Goal: Information Seeking & Learning: Learn about a topic

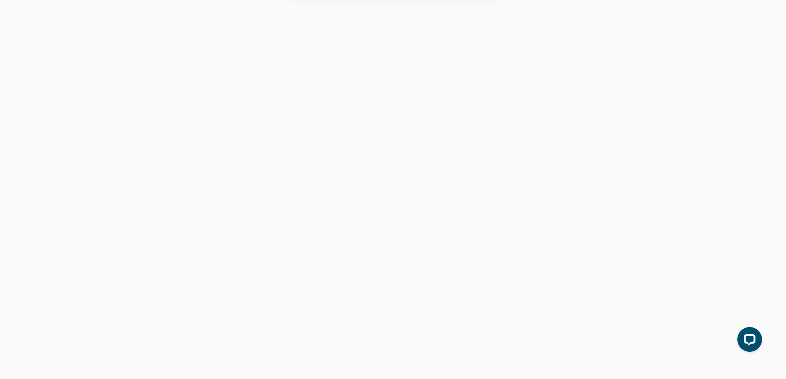
click at [424, 50] on button "Cancel" at bounding box center [421, 53] width 43 height 21
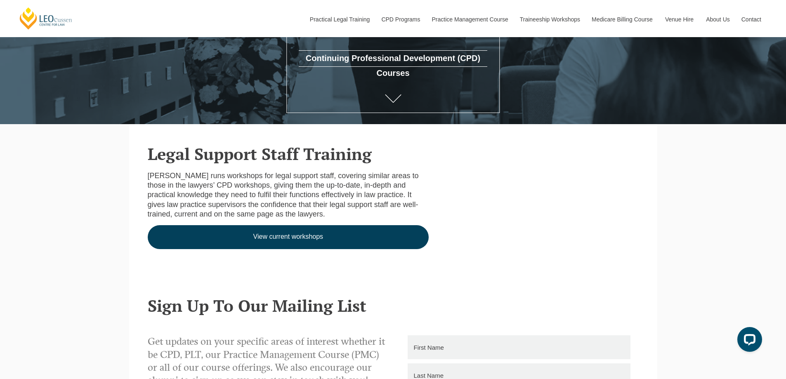
scroll to position [193, 0]
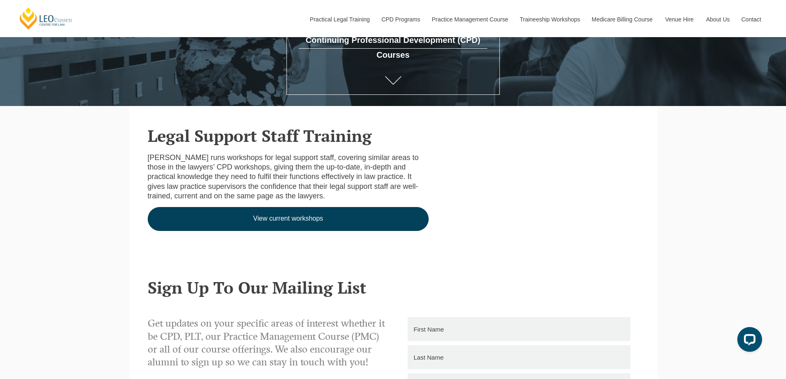
click at [245, 222] on link "View current workshops" at bounding box center [288, 219] width 281 height 24
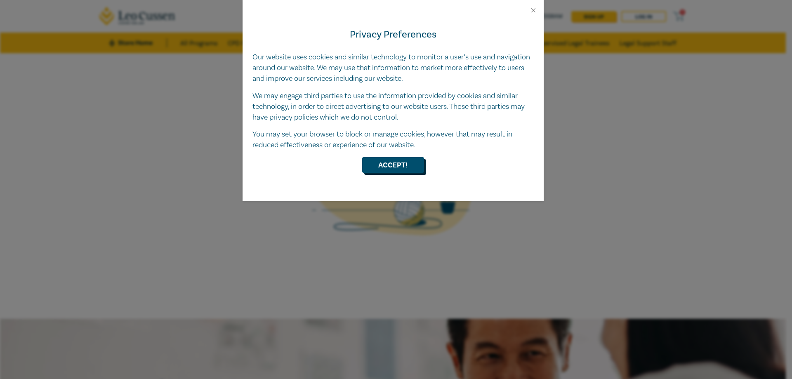
click at [379, 170] on button "Accept!" at bounding box center [393, 165] width 62 height 16
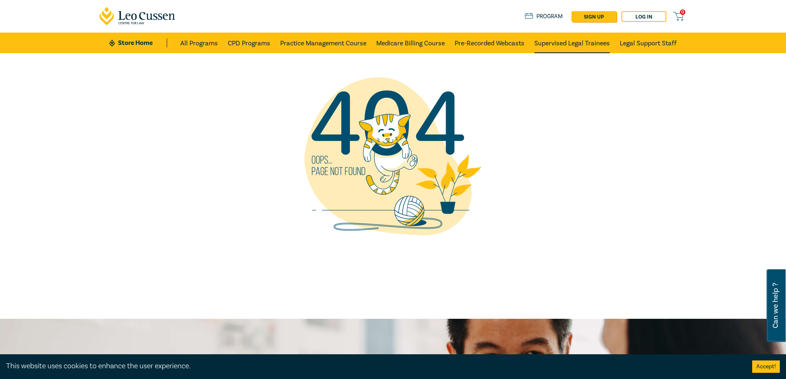
click at [577, 42] on link "Supervised Legal Trainees" at bounding box center [571, 43] width 75 height 21
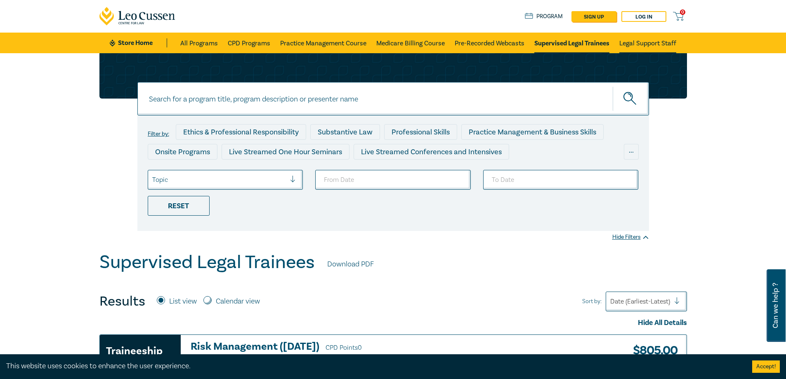
click at [649, 43] on link "Legal Support Staff" at bounding box center [647, 43] width 57 height 21
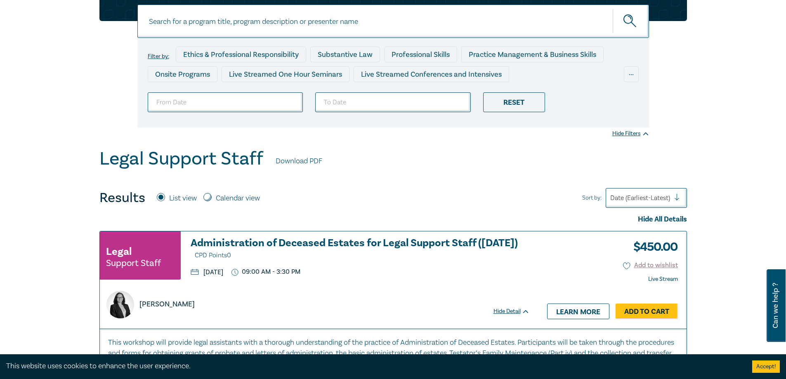
scroll to position [96, 0]
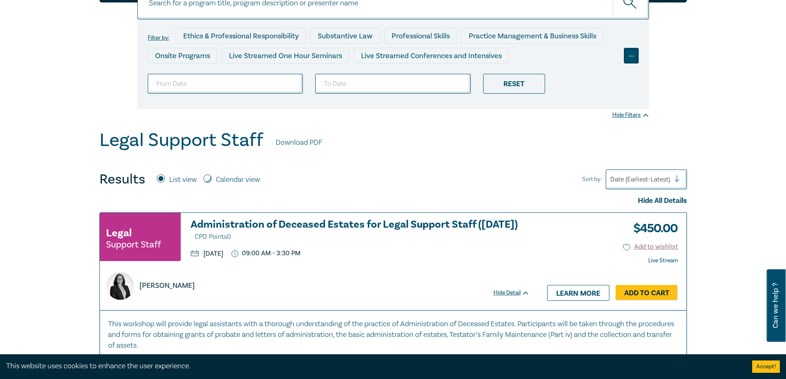
click at [630, 53] on div "..." at bounding box center [631, 56] width 15 height 16
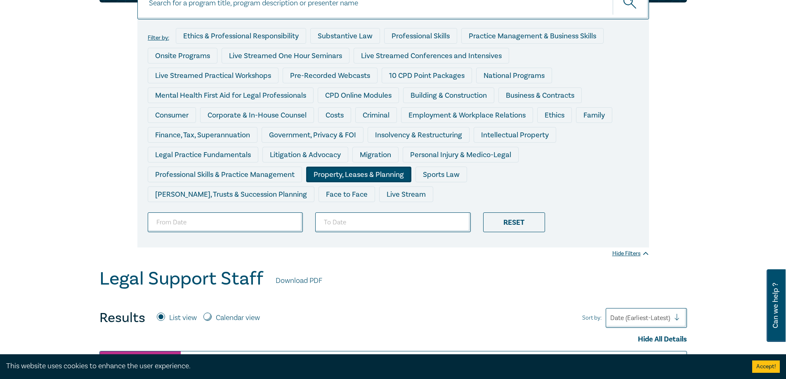
click at [370, 176] on div "Property, Leases & Planning" at bounding box center [358, 175] width 105 height 16
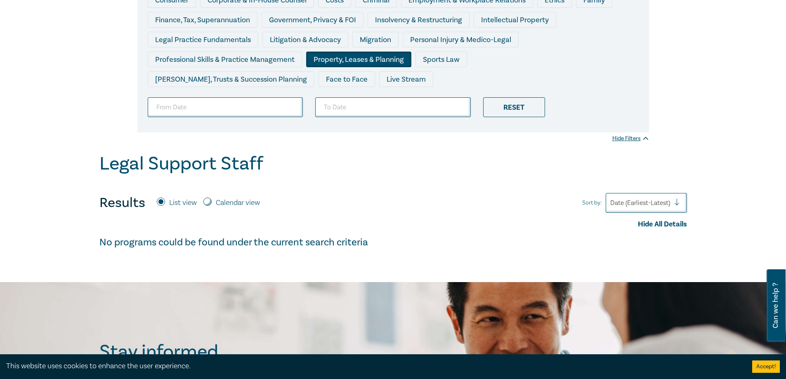
scroll to position [193, 0]
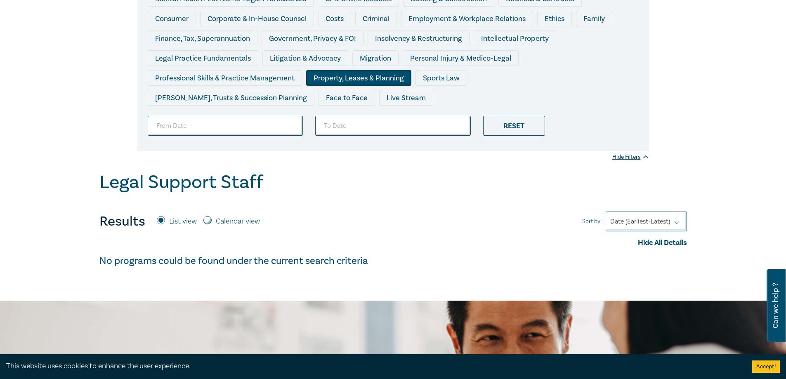
click at [346, 67] on div "Litigation & Advocacy" at bounding box center [307, 60] width 90 height 20
click at [345, 71] on div "Property, Leases & Planning" at bounding box center [358, 78] width 105 height 16
